Goal: Find specific page/section: Find specific page/section

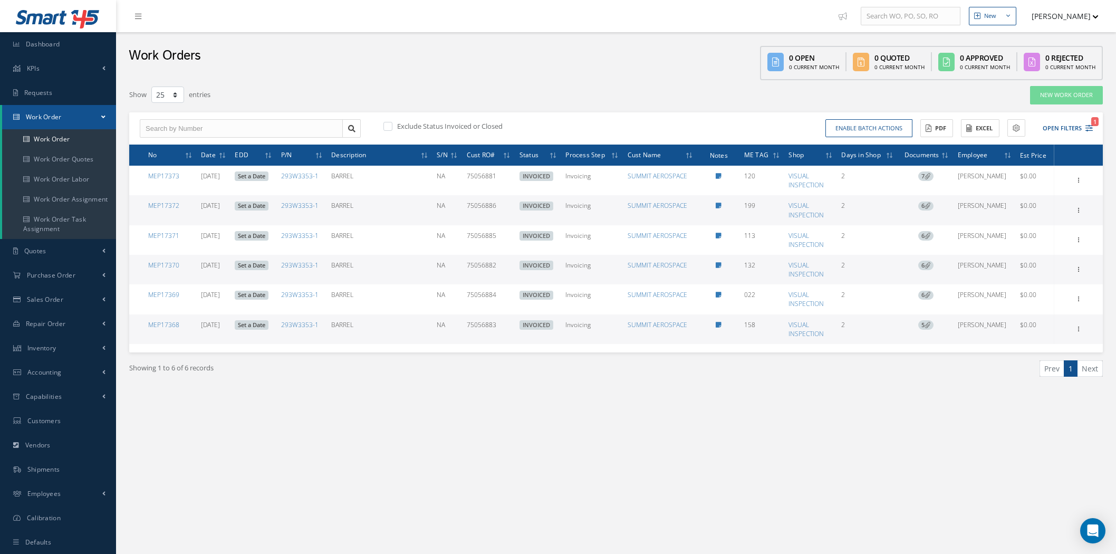
select select "25"
click at [74, 50] on link "Dashboard" at bounding box center [58, 44] width 116 height 24
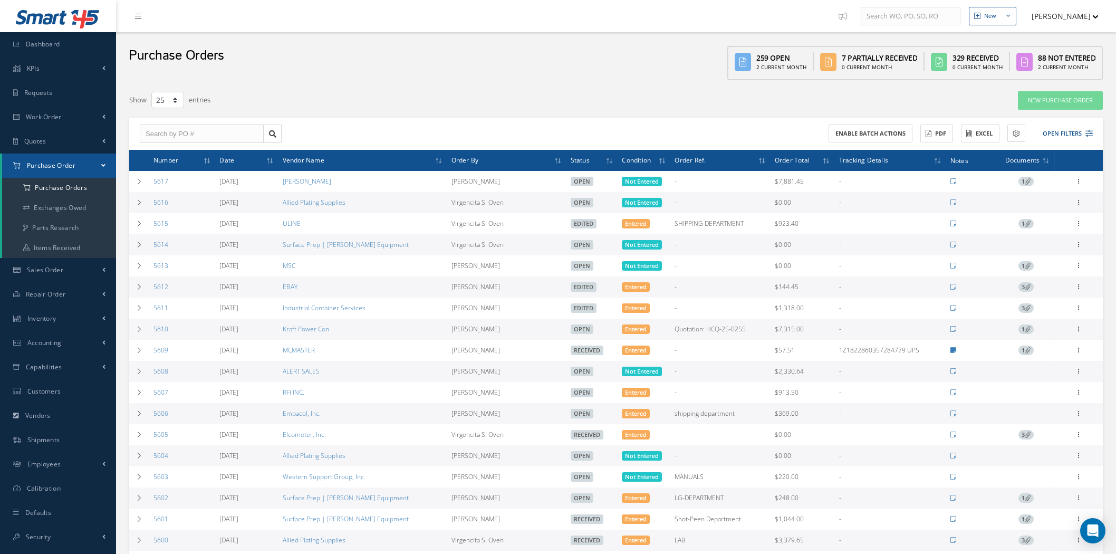
select select "25"
click at [57, 364] on span "Capabilities" at bounding box center [44, 366] width 36 height 9
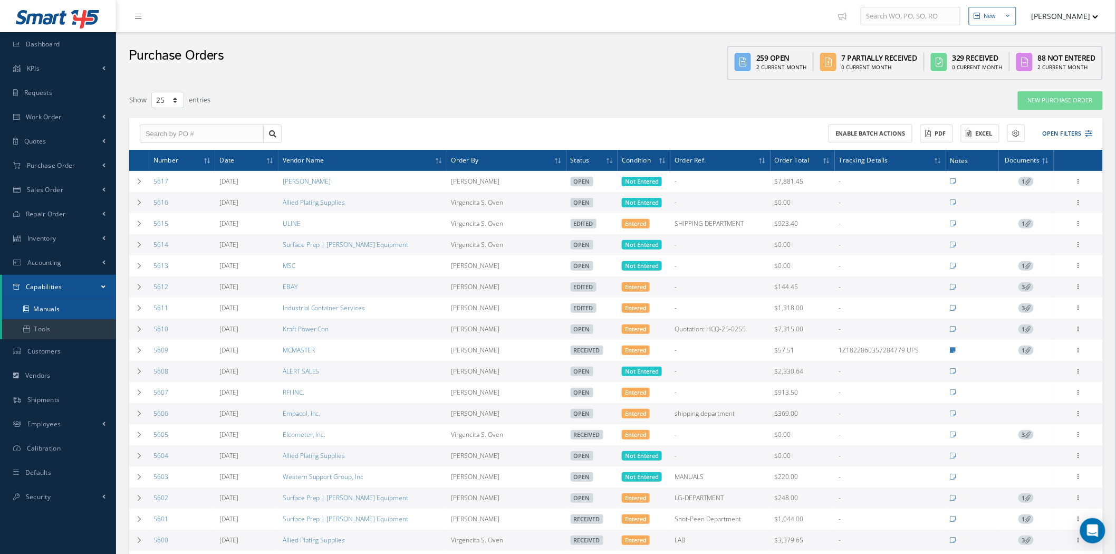
click at [62, 308] on link "Manuals" at bounding box center [59, 309] width 114 height 20
